Goal: Information Seeking & Learning: Compare options

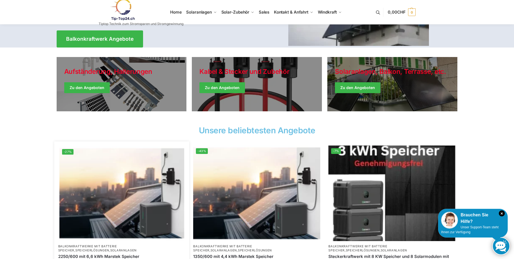
scroll to position [81, 0]
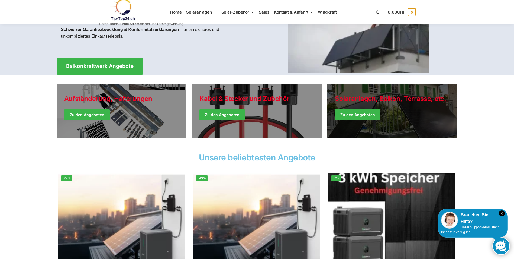
click at [359, 112] on link "Winter Jackets" at bounding box center [392, 111] width 130 height 54
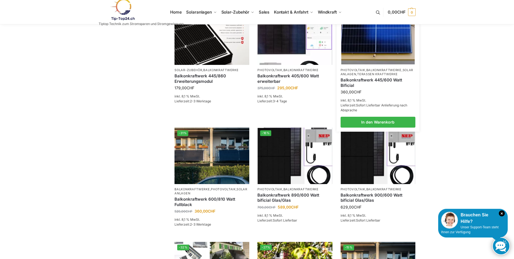
scroll to position [163, 0]
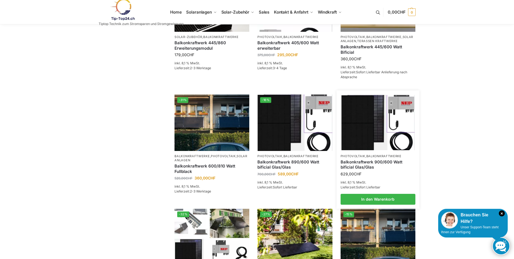
click at [357, 170] on link "Balkonkraftwerk 900/600 Watt bificial Glas/Glas" at bounding box center [378, 164] width 75 height 11
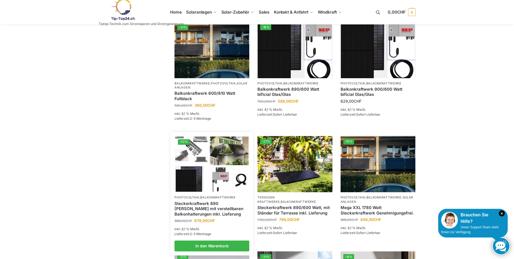
scroll to position [244, 0]
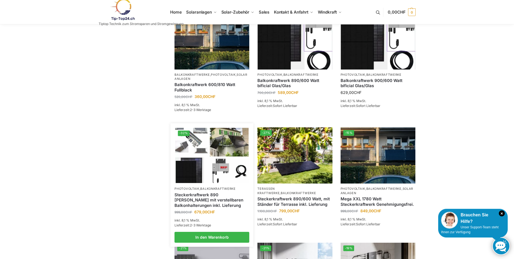
click at [210, 204] on link "Steckerkraftwerk 890 Watt mit verstellbaren Balkonhalterungen inkl. Lieferung" at bounding box center [212, 200] width 75 height 16
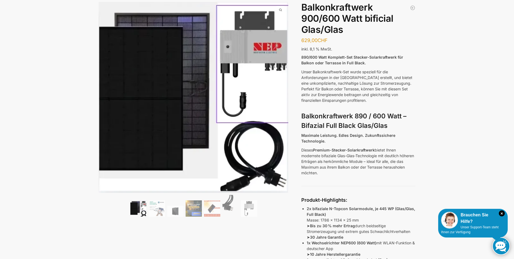
scroll to position [27, 0]
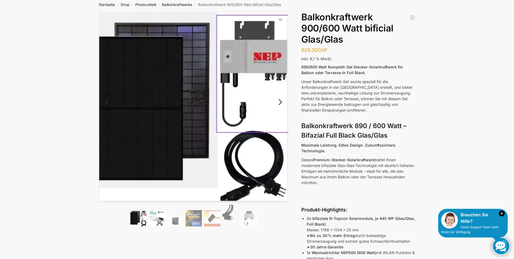
click at [160, 220] on img at bounding box center [157, 218] width 16 height 16
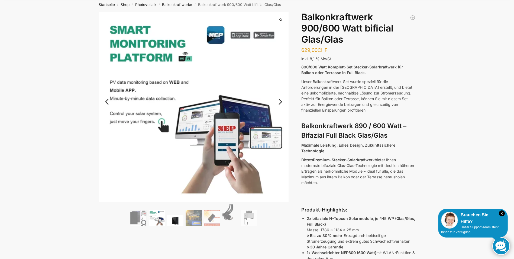
click at [175, 220] on img at bounding box center [175, 220] width 16 height 11
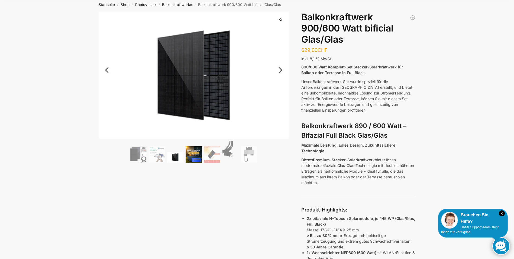
click at [194, 154] on img at bounding box center [194, 154] width 16 height 16
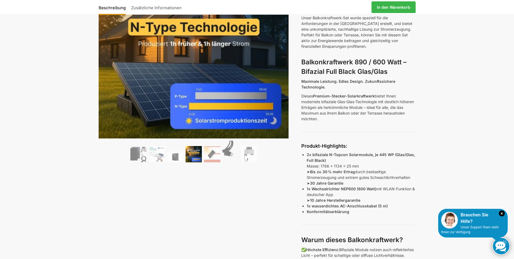
scroll to position [81, 0]
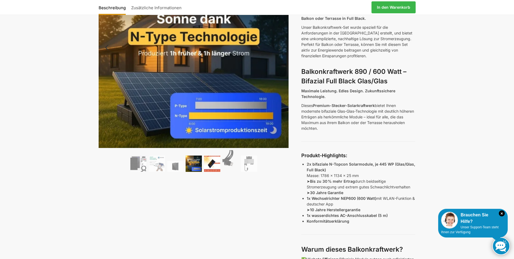
click at [213, 164] on img at bounding box center [212, 163] width 16 height 16
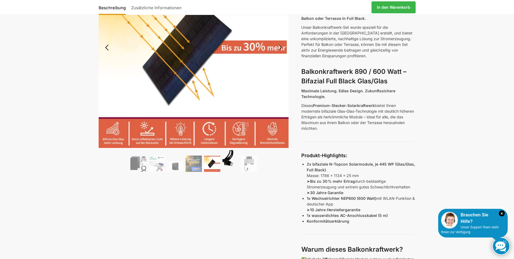
click at [226, 163] on img at bounding box center [231, 161] width 16 height 22
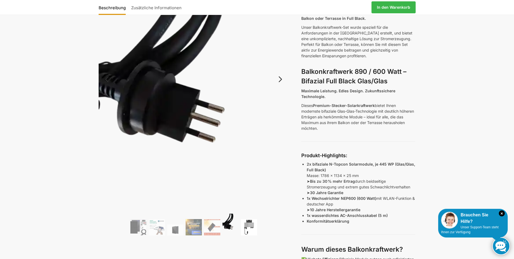
click at [249, 224] on img at bounding box center [249, 227] width 16 height 16
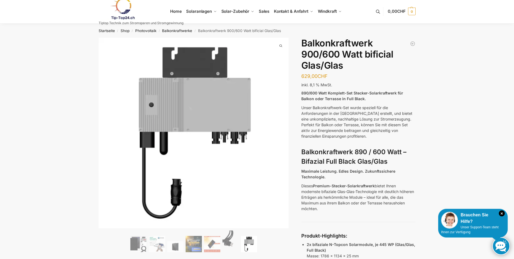
scroll to position [0, 0]
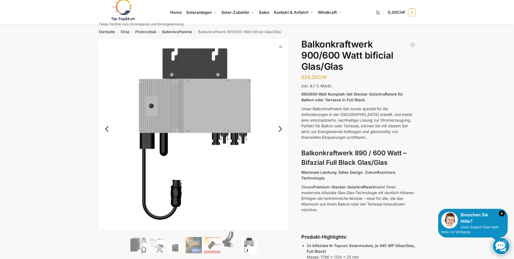
click at [105, 129] on link "Previous" at bounding box center [112, 131] width 26 height 5
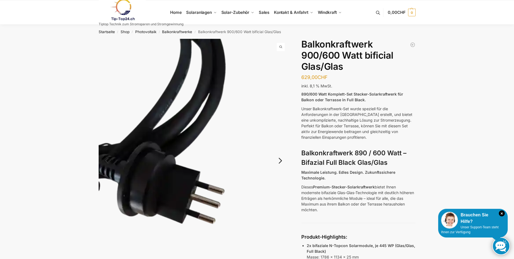
click at [105, 127] on img at bounding box center [194, 165] width 190 height 253
click at [280, 160] on link "Next" at bounding box center [280, 162] width 18 height 5
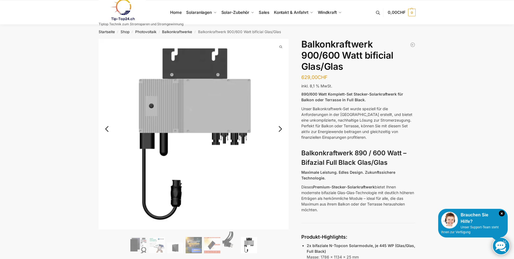
click at [281, 129] on link "Next" at bounding box center [280, 131] width 18 height 5
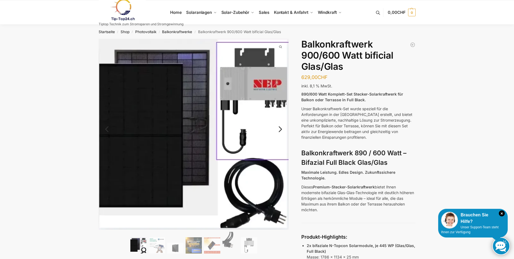
click at [281, 129] on link "Next" at bounding box center [280, 131] width 18 height 5
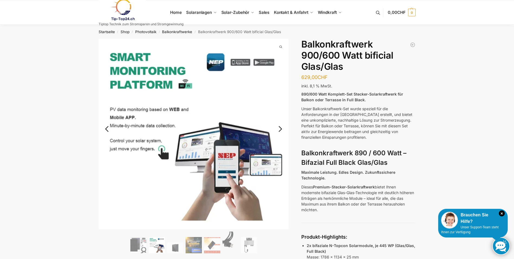
click at [281, 129] on link "Next" at bounding box center [280, 131] width 18 height 5
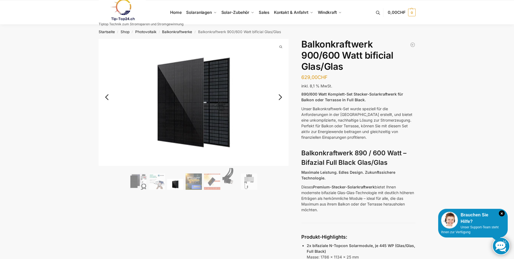
click at [281, 97] on link "Next" at bounding box center [280, 99] width 18 height 5
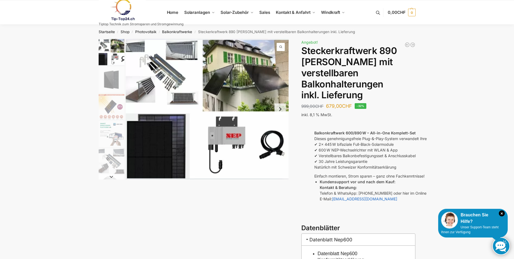
click at [280, 108] on button "Next slide" at bounding box center [280, 108] width 11 height 11
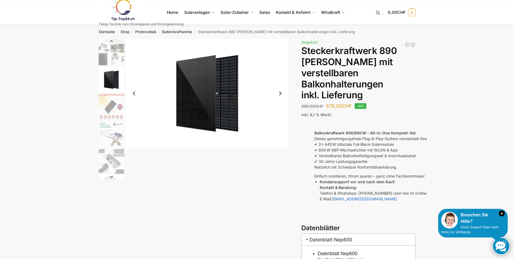
click at [280, 94] on button "Next slide" at bounding box center [280, 93] width 11 height 11
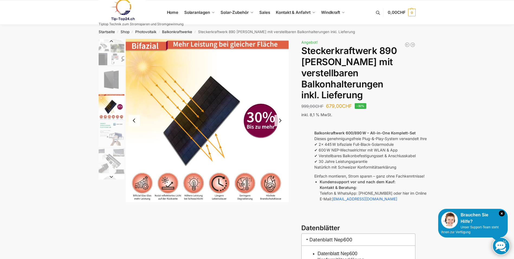
click at [145, 189] on img "3 / 10" at bounding box center [207, 120] width 163 height 163
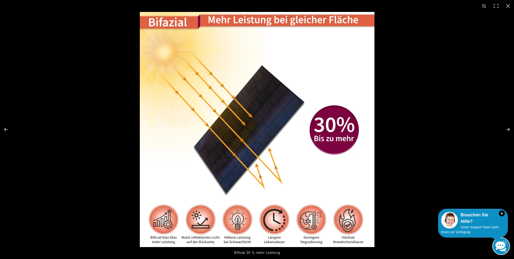
click at [204, 219] on img at bounding box center [257, 129] width 235 height 235
